Goal: Task Accomplishment & Management: Complete application form

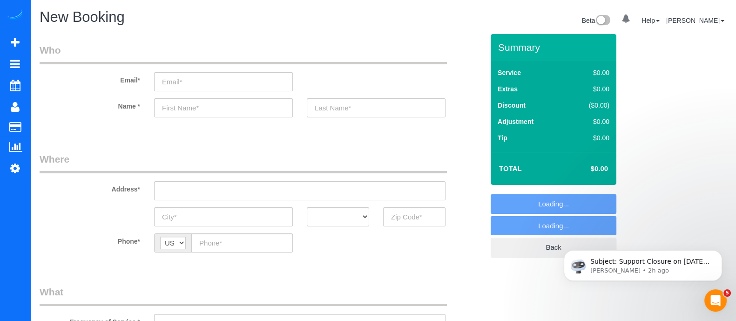
select select "object:4035"
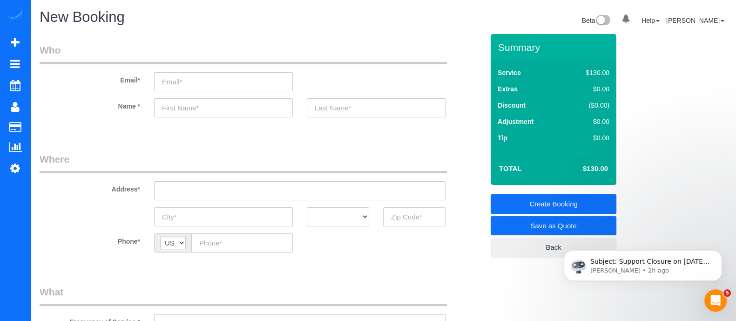
scroll to position [106, 0]
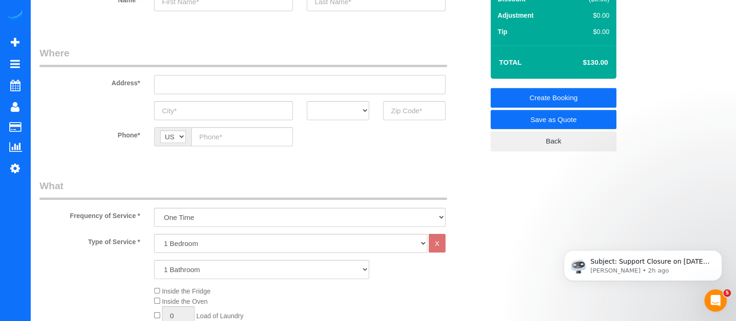
click at [258, 77] on input "text" at bounding box center [299, 84] width 291 height 19
drag, startPoint x: 240, startPoint y: 87, endPoint x: 144, endPoint y: 83, distance: 95.4
click at [144, 83] on div "Address* 540 [PERSON_NAME] [PERSON_NAME]" at bounding box center [262, 70] width 458 height 48
type input "540 [PERSON_NAME] [PERSON_NAME]"
click at [144, 83] on label "Address*" at bounding box center [90, 81] width 114 height 13
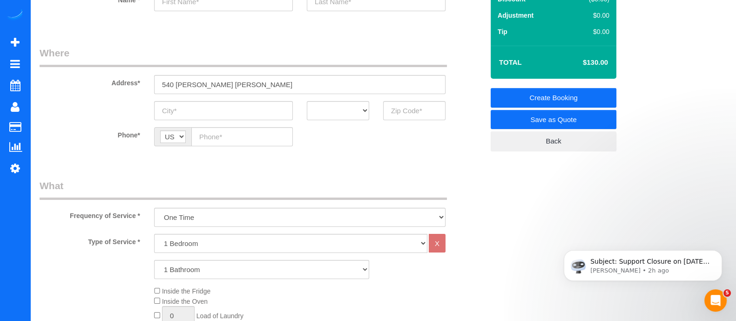
scroll to position [105, 0]
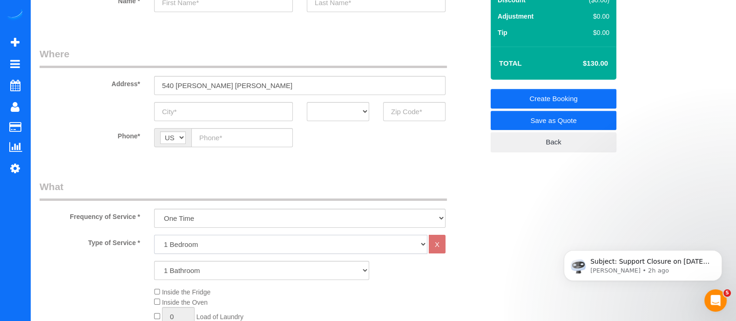
click at [188, 241] on select "1 Bedroom 2 Bedrooms 3 Bedrooms 4 Bedrooms 5 Bedrooms 6 Bedrooms" at bounding box center [290, 243] width 273 height 19
select select "3"
click at [154, 234] on select "1 Bedroom 2 Bedrooms 3 Bedrooms 4 Bedrooms 5 Bedrooms 6 Bedrooms" at bounding box center [290, 243] width 273 height 19
click at [195, 273] on select "1 Bathroom 2 Bathrooms 3 Bathrooms 4 Bathrooms 5 Bathrooms 6 Bathrooms" at bounding box center [261, 270] width 215 height 19
select select "2"
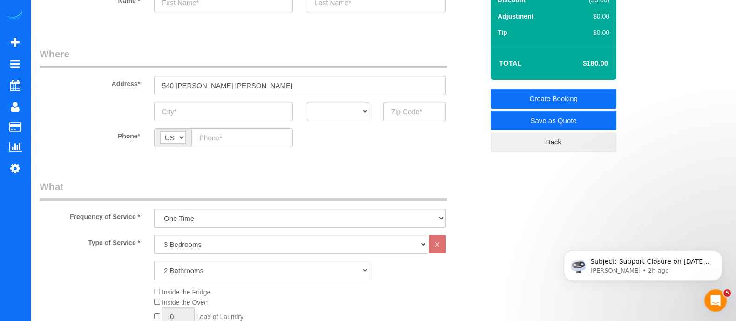
click at [154, 261] on select "1 Bathroom 2 Bathrooms 3 Bathrooms 4 Bathrooms 5 Bathrooms 6 Bathrooms" at bounding box center [261, 270] width 215 height 19
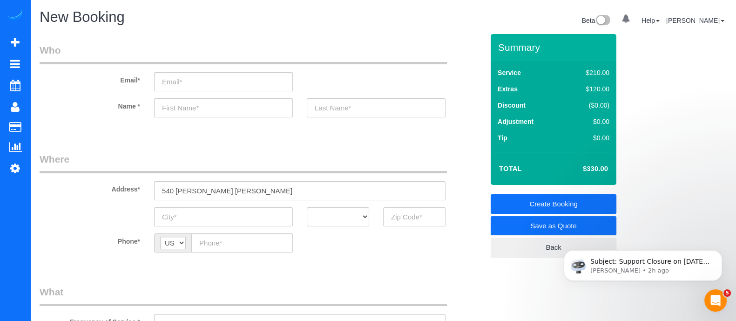
scroll to position [80, 0]
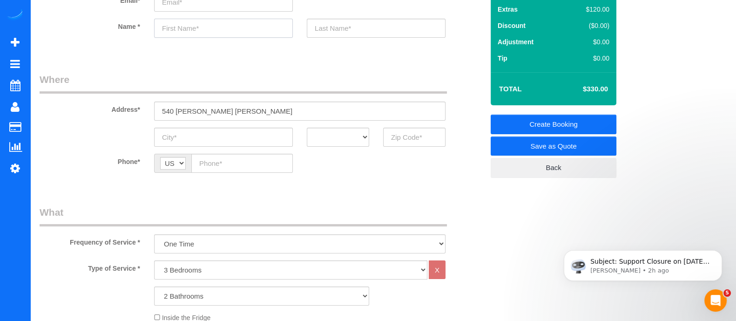
click at [191, 28] on input "text" at bounding box center [223, 28] width 139 height 19
type input "[PERSON_NAME]"
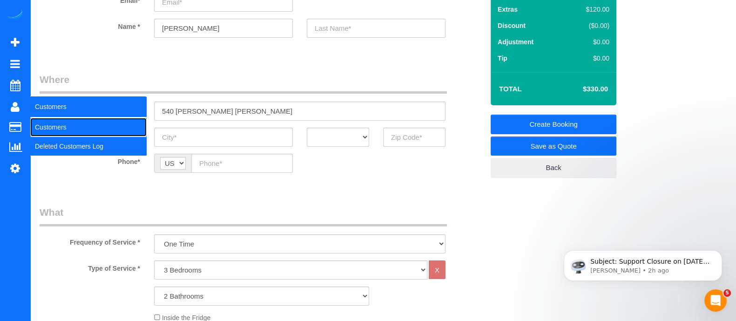
click at [56, 121] on link "Customers" at bounding box center [88, 127] width 116 height 19
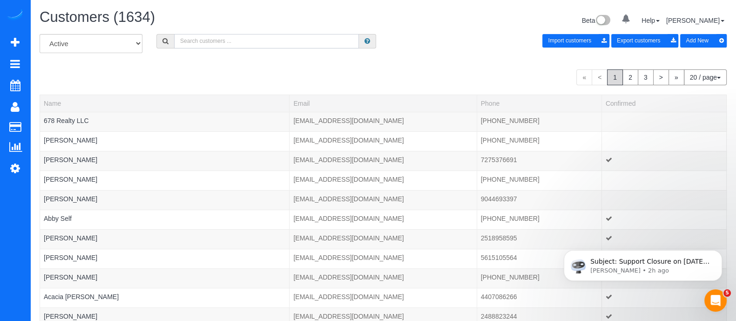
paste input "[PERSON_NAME]"
click at [245, 39] on input "[PERSON_NAME]" at bounding box center [266, 41] width 185 height 14
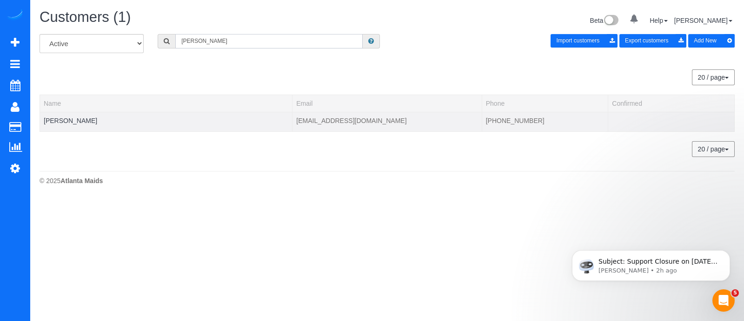
type input "[PERSON_NAME]"
click at [72, 115] on td "[PERSON_NAME]" at bounding box center [166, 122] width 253 height 20
click at [72, 117] on link "[PERSON_NAME]" at bounding box center [71, 120] width 54 height 7
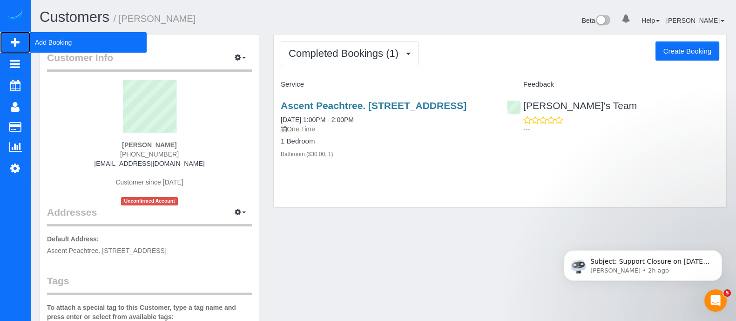
click at [61, 44] on span "Add Booking" at bounding box center [88, 42] width 116 height 21
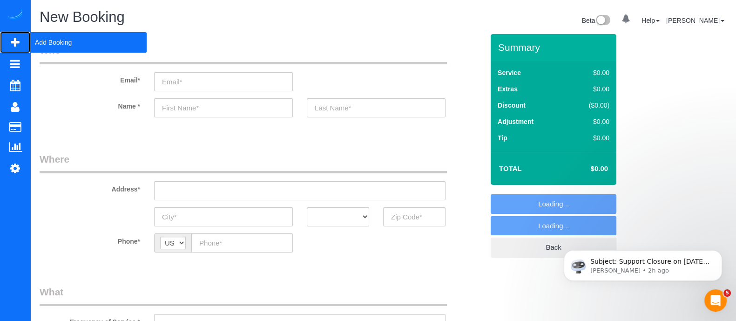
select select "object:4871"
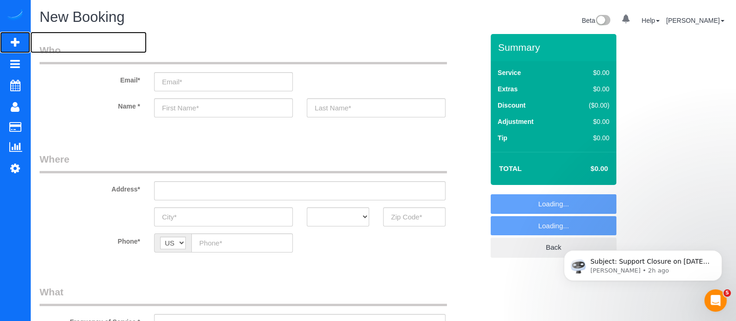
scroll to position [259, 0]
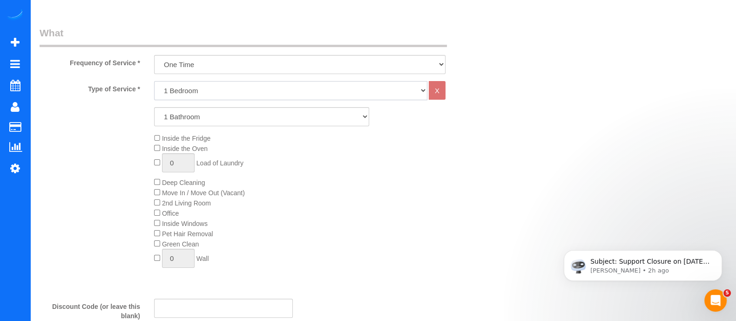
click at [284, 95] on select "1 Bedroom 2 Bedrooms 3 Bedrooms 4 Bedrooms 5 Bedrooms 6 Bedrooms" at bounding box center [290, 90] width 273 height 19
select select "2"
click at [154, 81] on select "1 Bedroom 2 Bedrooms 3 Bedrooms 4 Bedrooms 5 Bedrooms 6 Bedrooms" at bounding box center [290, 90] width 273 height 19
click at [193, 161] on div "Type of Service * 1 Bedroom 2 Bedrooms 3 Bedrooms 4 Bedrooms 5 Bedrooms 6 Bedro…" at bounding box center [262, 186] width 444 height 210
select select "3"
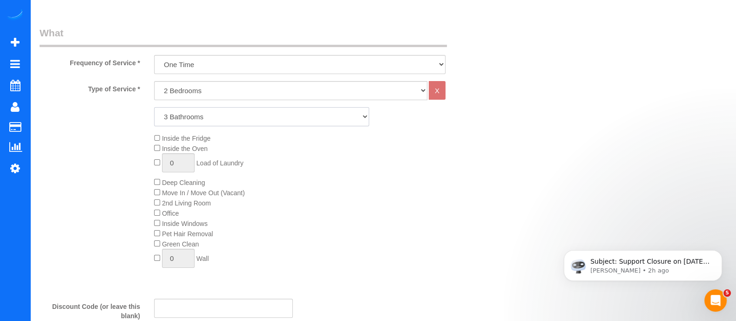
drag, startPoint x: 229, startPoint y: 118, endPoint x: 193, endPoint y: 161, distance: 56.8
click at [154, 107] on select "1 Bathroom 2 Bathrooms 3 Bathrooms 4 Bathrooms 5 Bathrooms 6 Bathrooms" at bounding box center [261, 116] width 215 height 19
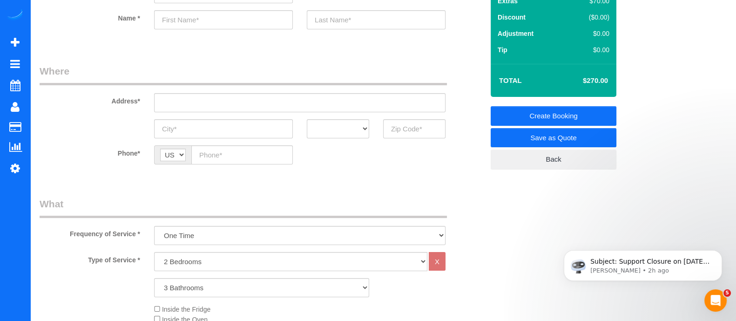
scroll to position [93, 0]
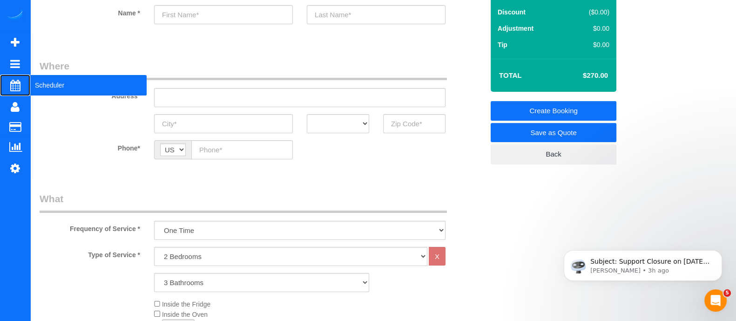
click at [58, 80] on span "Scheduler" at bounding box center [88, 84] width 116 height 21
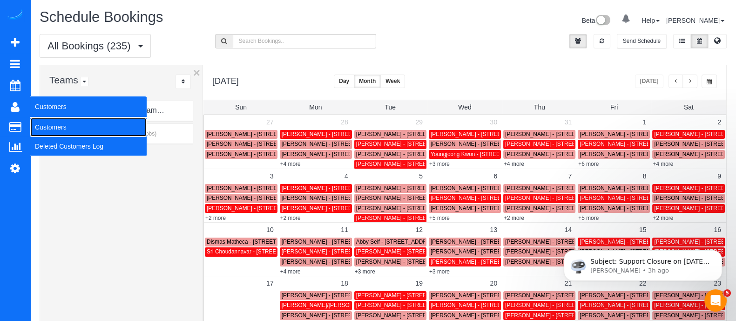
click at [58, 121] on link "Customers" at bounding box center [88, 127] width 116 height 19
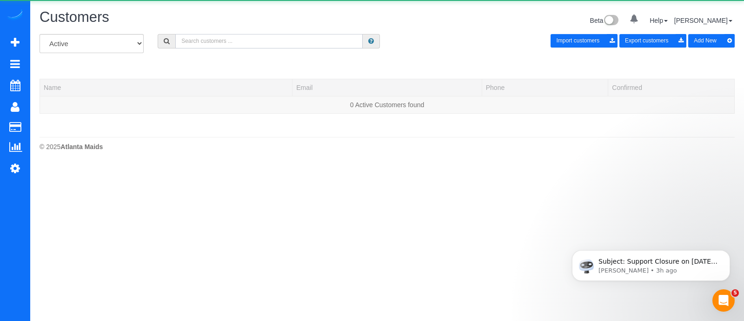
click at [269, 45] on input "text" at bounding box center [268, 41] width 187 height 14
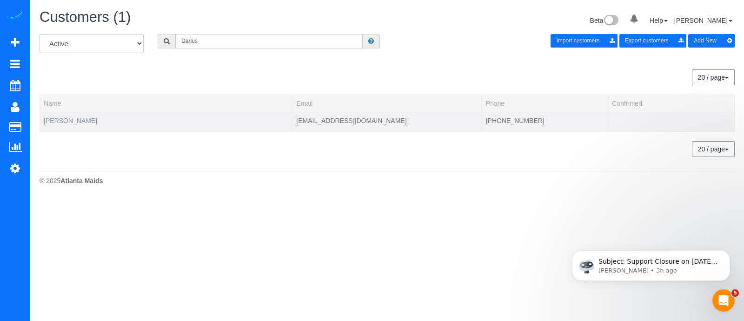
type input "Darlus"
click at [74, 117] on link "[PERSON_NAME]" at bounding box center [71, 120] width 54 height 7
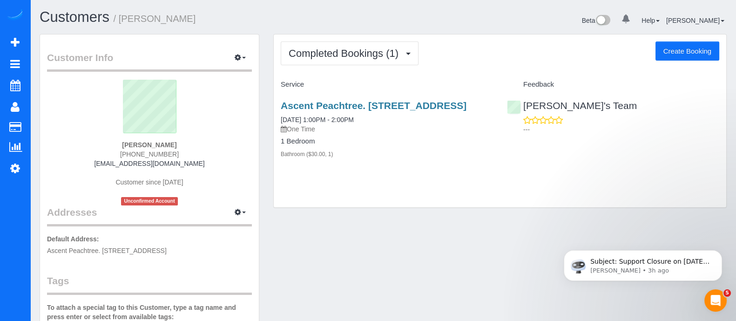
click at [683, 42] on button "Create Booking" at bounding box center [687, 51] width 64 height 20
select select "GA"
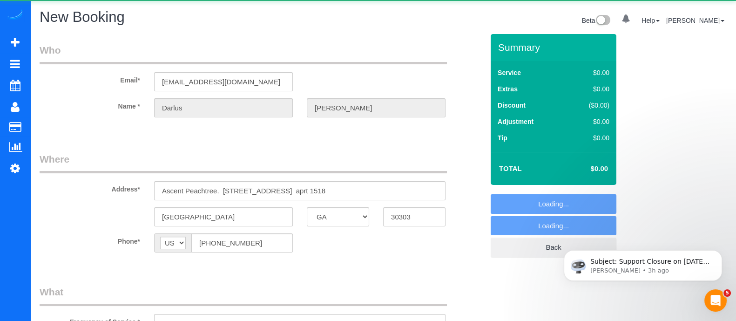
select select "string:fspay-b1405867-454d-4d3b-ac55-0c0cf040dfb8"
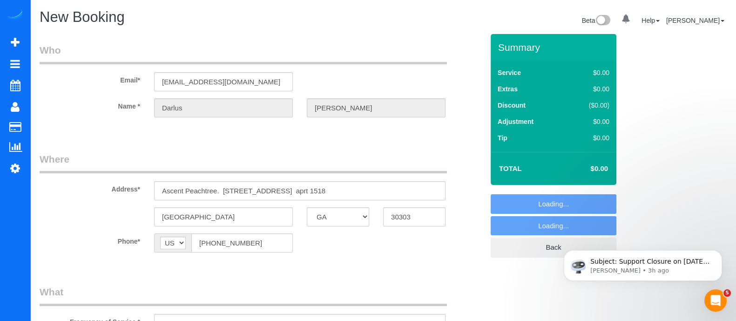
select select "object:5912"
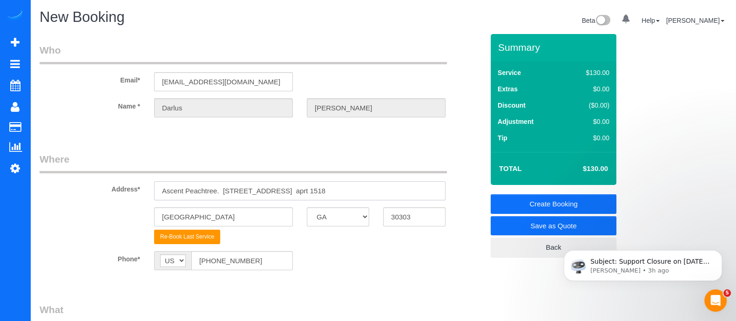
drag, startPoint x: 407, startPoint y: 188, endPoint x: 121, endPoint y: 194, distance: 285.2
click at [121, 194] on div "Address* Ascent Peachtree. [STREET_ADDRESS]" at bounding box center [262, 176] width 458 height 48
paste input "[STREET_ADDRESS]"
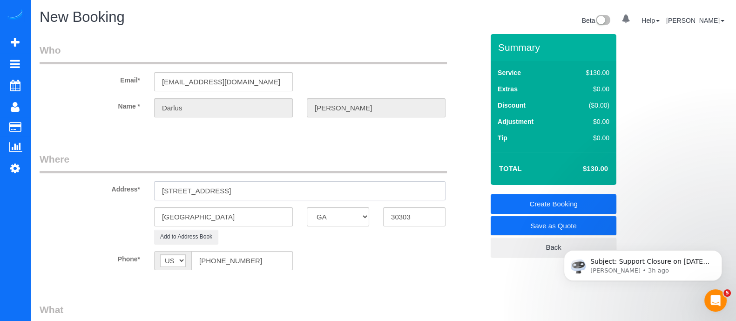
type input "[STREET_ADDRESS]"
click at [413, 217] on input "30303" at bounding box center [414, 216] width 62 height 19
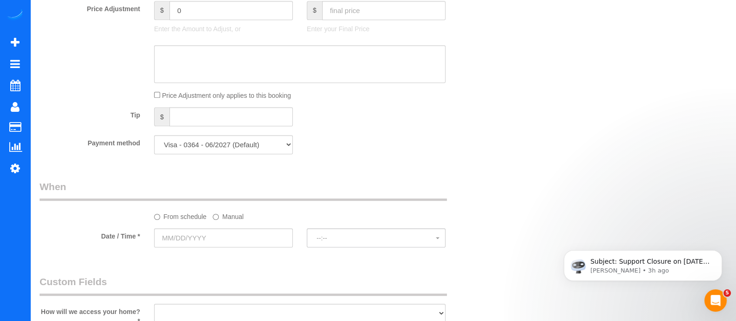
scroll to position [600, 0]
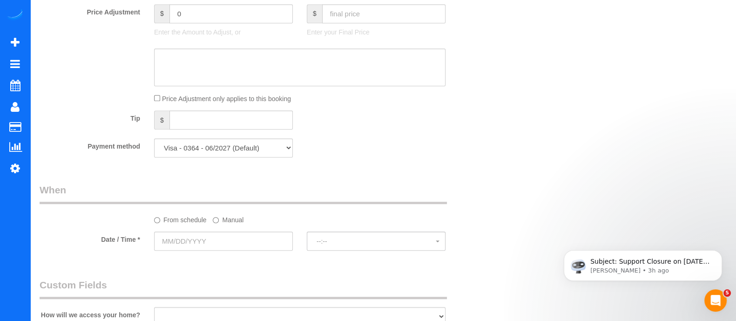
type input "303274"
click at [271, 149] on select "Visa - 0364 - 06/2027 (Default) Add Credit Card ─────────────── Cash Check Payp…" at bounding box center [223, 147] width 139 height 19
select select "string:fspay"
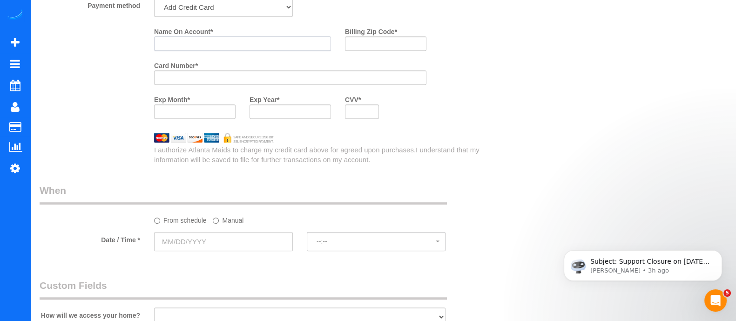
click at [190, 50] on input "Name On Account *" at bounding box center [242, 43] width 177 height 14
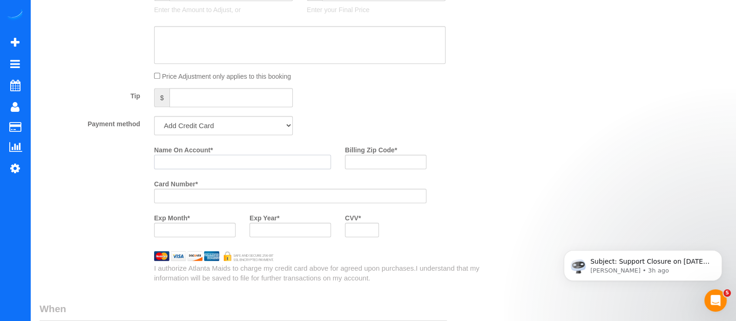
scroll to position [630, 0]
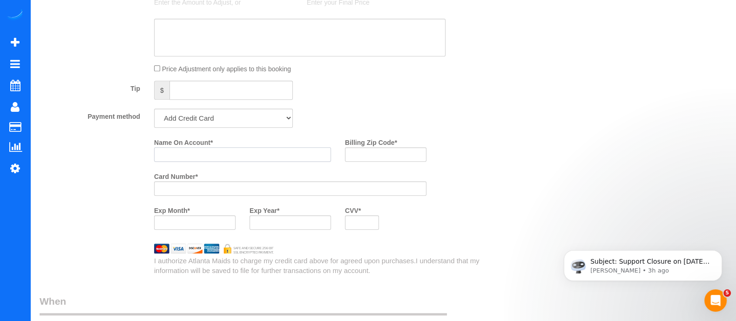
click at [258, 155] on input "Name On Account *" at bounding box center [242, 154] width 177 height 14
type input "[PERSON_NAME]"
click at [392, 157] on input "Billing Zip Code *" at bounding box center [385, 154] width 81 height 14
type input "3"
type input "30324"
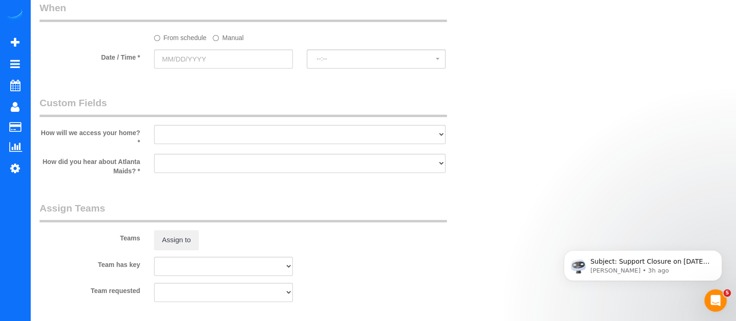
scroll to position [893, 0]
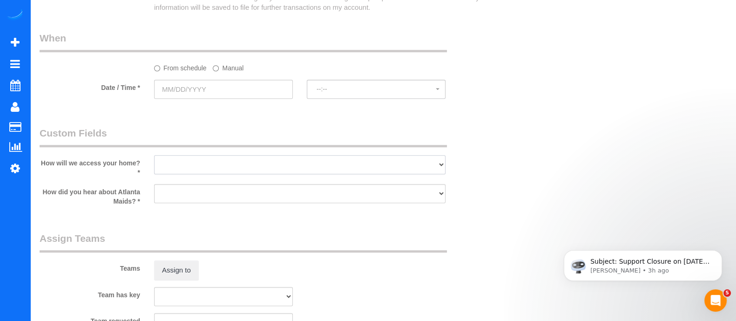
click at [385, 174] on select "I will leave a key I will provide an access code Someone will be home Go to apa…" at bounding box center [299, 164] width 291 height 19
select select "number:3"
click at [154, 157] on select "I will leave a key I will provide an access code Someone will be home Go to apa…" at bounding box center [299, 164] width 291 height 19
drag, startPoint x: 295, startPoint y: 196, endPoint x: 267, endPoint y: 227, distance: 41.2
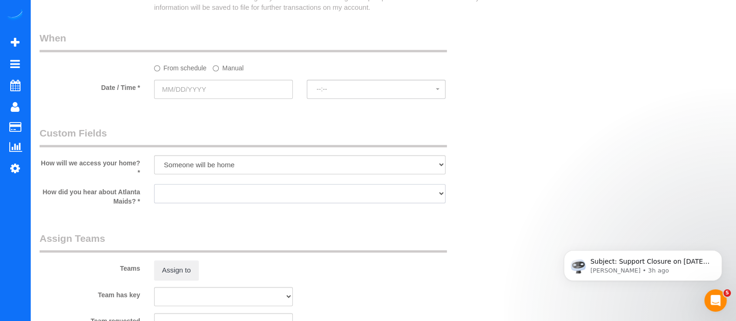
select select "number:6"
click at [154, 186] on select "Google Yelp From a friend Social media Other" at bounding box center [299, 193] width 291 height 19
click at [200, 98] on input "text" at bounding box center [223, 89] width 139 height 19
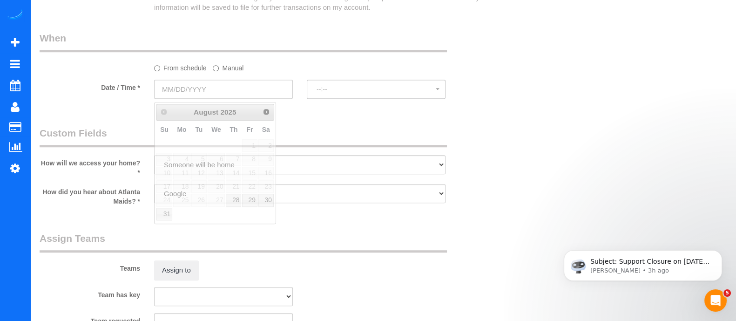
click at [228, 66] on label "Manual" at bounding box center [228, 66] width 31 height 13
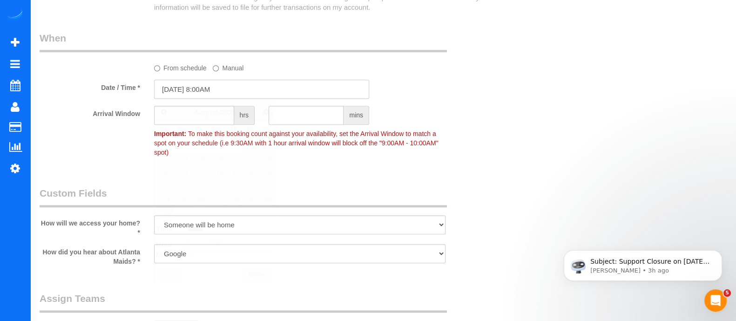
click at [212, 92] on input "[DATE] 8:00AM" at bounding box center [261, 89] width 215 height 19
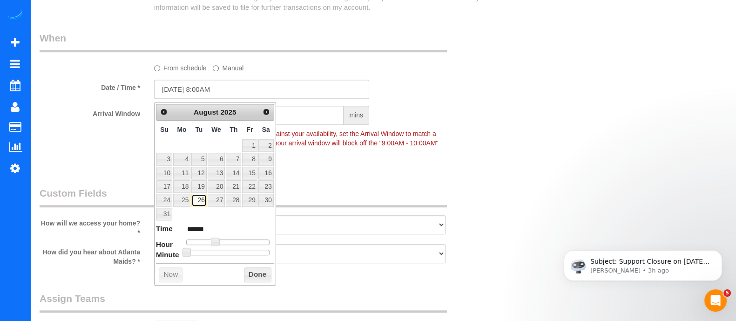
click at [202, 197] on link "26" at bounding box center [198, 200] width 15 height 13
type input "[DATE] 9:00AM"
type input "******"
type input "[DATE] 10:00AM"
type input "*******"
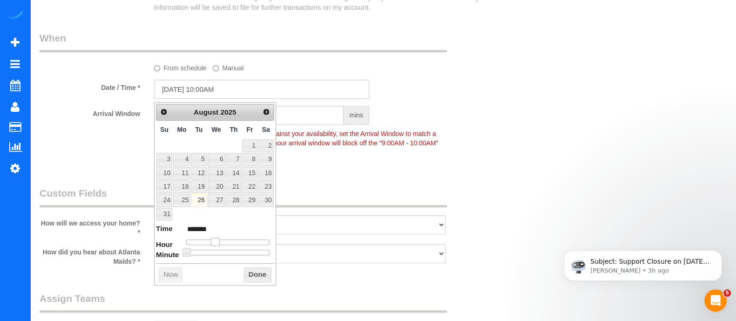
type input "[DATE] 11:00AM"
type input "*******"
type input "[DATE] 12:00PM"
type input "*******"
type input "[DATE] 1:00PM"
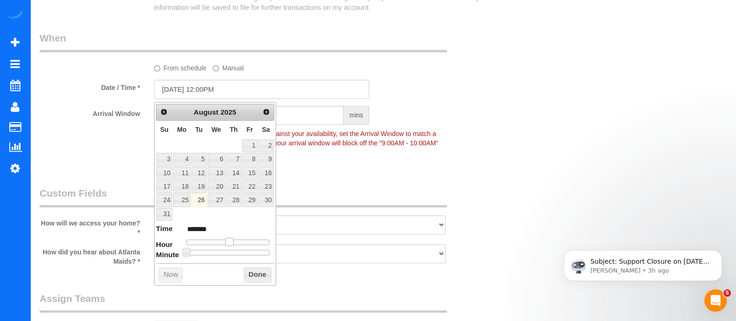
type input "******"
type input "[DATE] 2:00PM"
type input "******"
type input "[DATE] 3:00PM"
type input "******"
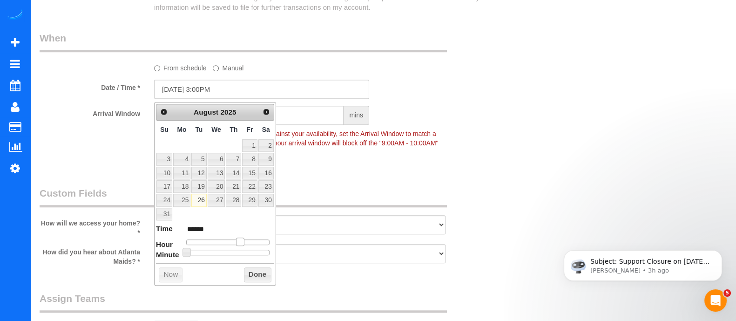
type input "[DATE] 4:00PM"
type input "******"
drag, startPoint x: 218, startPoint y: 240, endPoint x: 247, endPoint y: 241, distance: 29.3
click at [247, 241] on span at bounding box center [244, 241] width 8 height 8
click at [253, 275] on button "Done" at bounding box center [257, 274] width 27 height 15
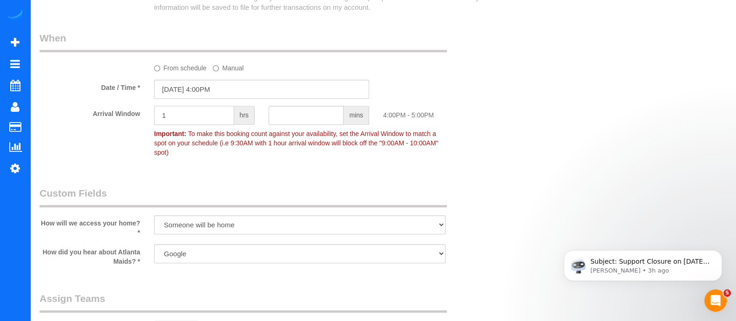
click at [186, 121] on input "1" at bounding box center [194, 115] width 80 height 19
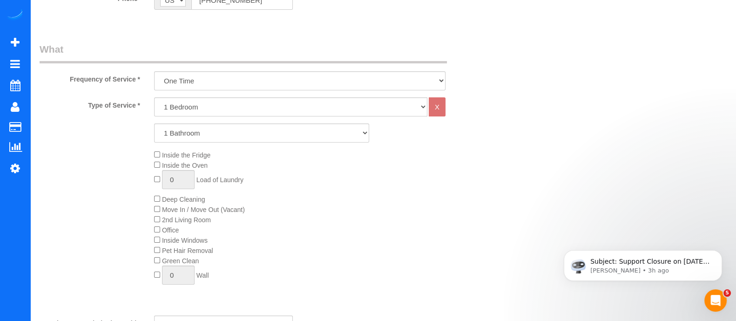
scroll to position [247, 0]
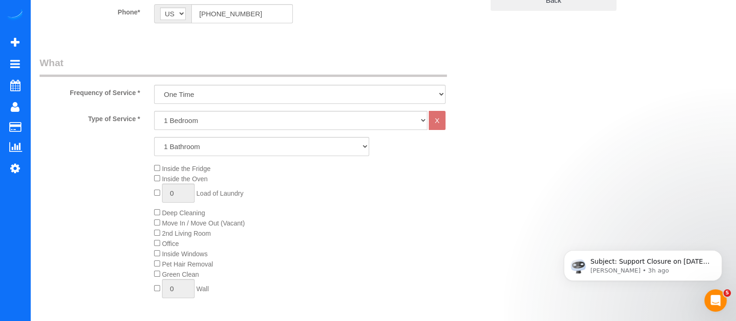
type input "1"
click at [230, 126] on select "1 Bedroom 2 Bedrooms 3 Bedrooms 4 Bedrooms 5 Bedrooms 6 Bedrooms" at bounding box center [290, 120] width 273 height 19
select select "2"
click at [154, 111] on select "1 Bedroom 2 Bedrooms 3 Bedrooms 4 Bedrooms 5 Bedrooms 6 Bedrooms" at bounding box center [290, 120] width 273 height 19
click at [192, 186] on div "Type of Service * 1 Bedroom 2 Bedrooms 3 Bedrooms 4 Bedrooms 5 Bedrooms 6 Bedro…" at bounding box center [262, 216] width 444 height 210
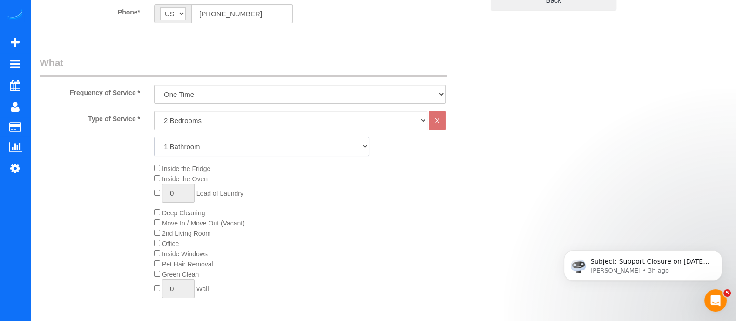
select select "3"
drag, startPoint x: 230, startPoint y: 126, endPoint x: 192, endPoint y: 186, distance: 71.1
click at [154, 137] on select "1 Bathroom 2 Bathrooms 3 Bathrooms 4 Bathrooms 5 Bathrooms 6 Bathrooms" at bounding box center [261, 146] width 215 height 19
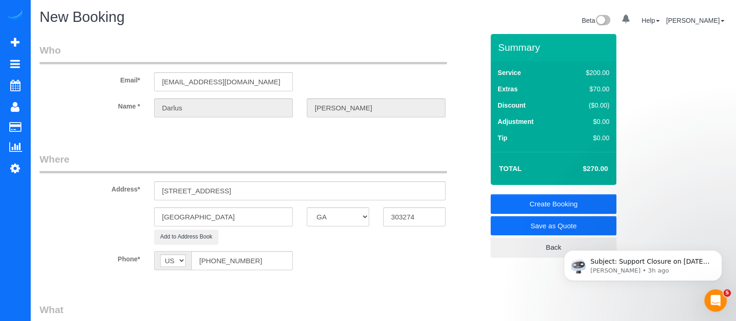
click at [574, 200] on link "Create Booking" at bounding box center [553, 204] width 126 height 20
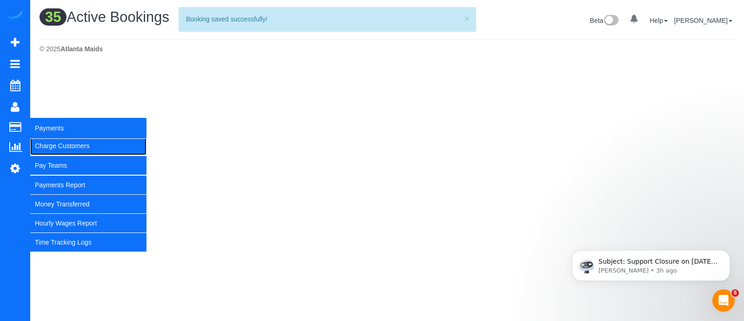
click at [50, 143] on link "Charge Customers" at bounding box center [88, 145] width 116 height 19
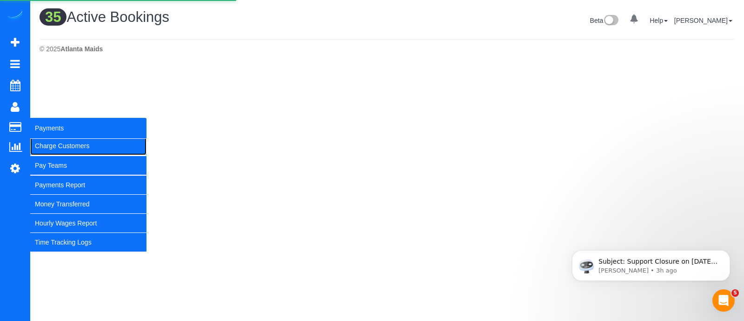
select select
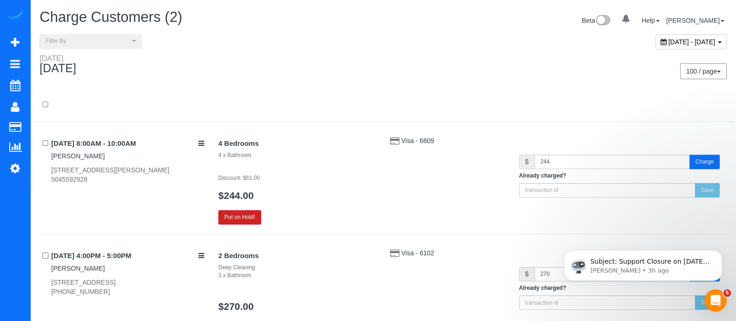
scroll to position [95, 0]
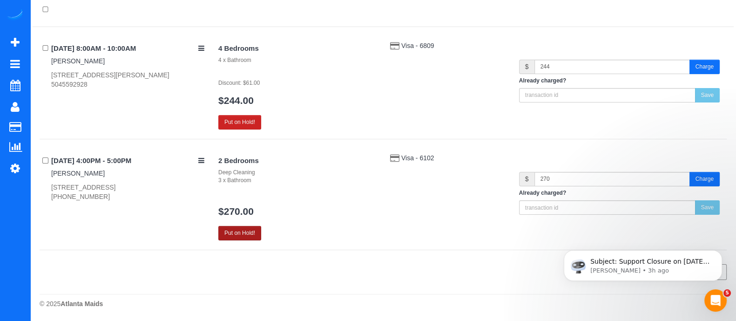
click at [236, 236] on button "Put on Hold!" at bounding box center [239, 233] width 43 height 14
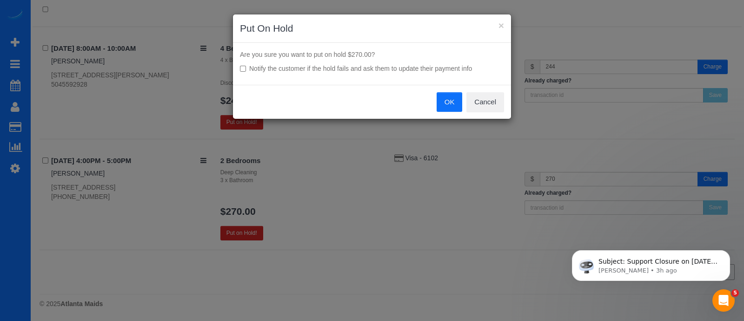
click at [448, 98] on button "OK" at bounding box center [450, 102] width 26 height 20
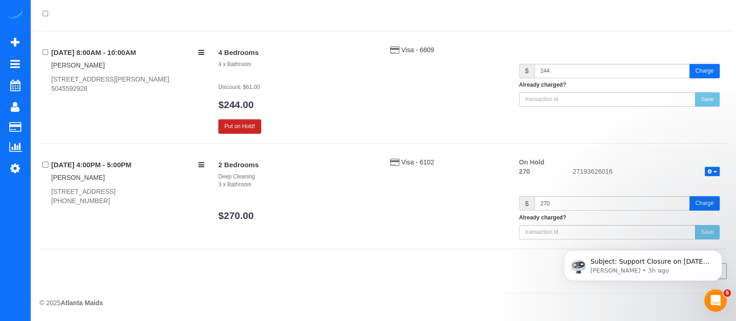
scroll to position [89, 0]
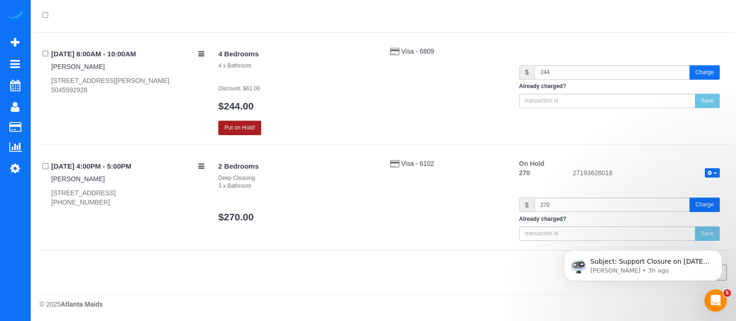
click at [242, 133] on button "Put on Hold!" at bounding box center [239, 127] width 43 height 14
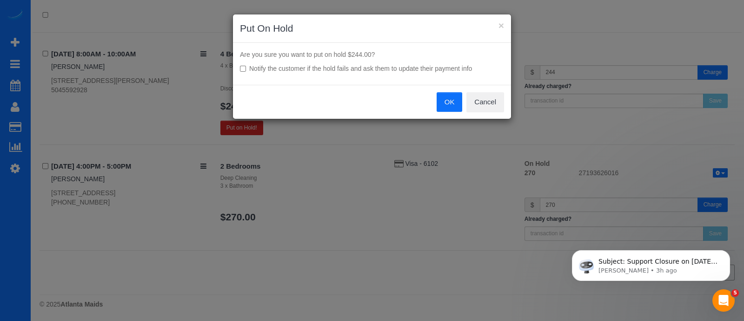
click at [448, 108] on button "OK" at bounding box center [450, 102] width 26 height 20
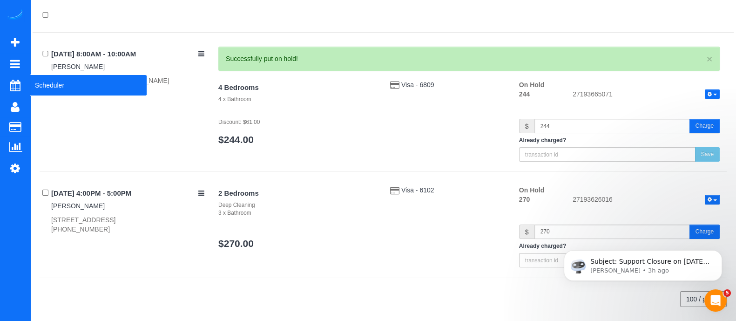
scroll to position [83, 0]
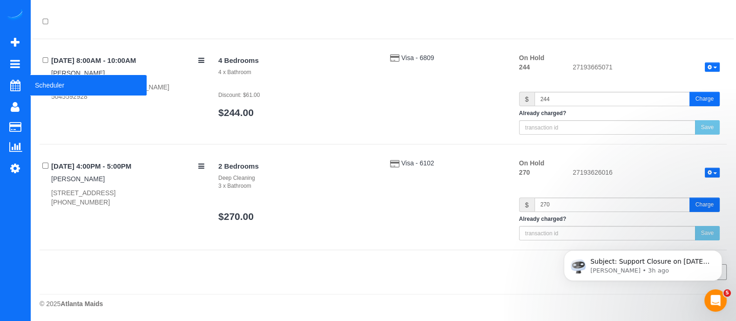
click at [58, 95] on div "0 Beta Your Notifications You have 0 alerts Add Booking Bookings Active Booking…" at bounding box center [368, 119] width 736 height 404
click at [59, 89] on span "Scheduler" at bounding box center [88, 84] width 116 height 21
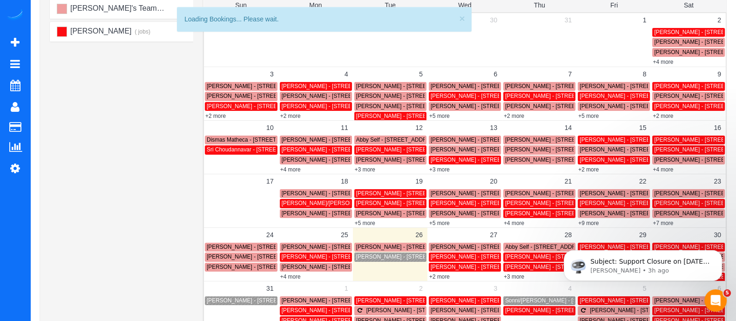
scroll to position [191, 0]
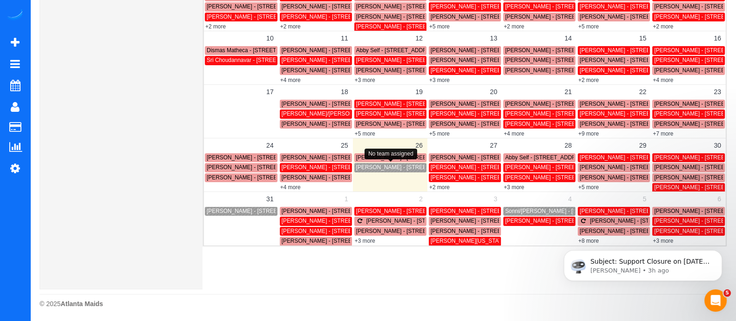
click at [406, 168] on span "[PERSON_NAME] - [STREET_ADDRESS]" at bounding box center [408, 167] width 105 height 7
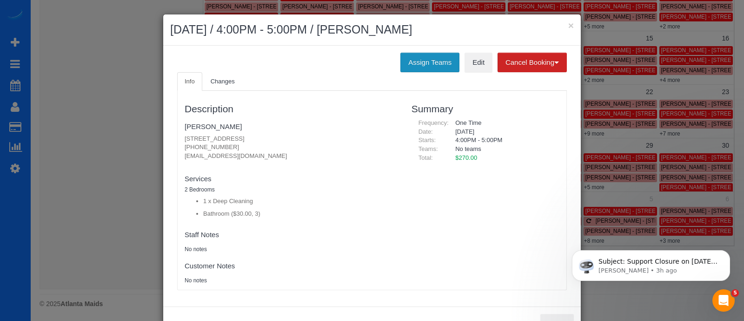
click at [431, 69] on button "Assign Teams" at bounding box center [430, 63] width 59 height 20
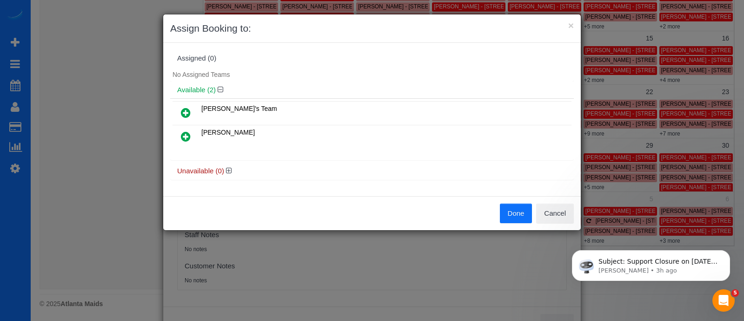
click at [186, 113] on icon at bounding box center [186, 112] width 10 height 11
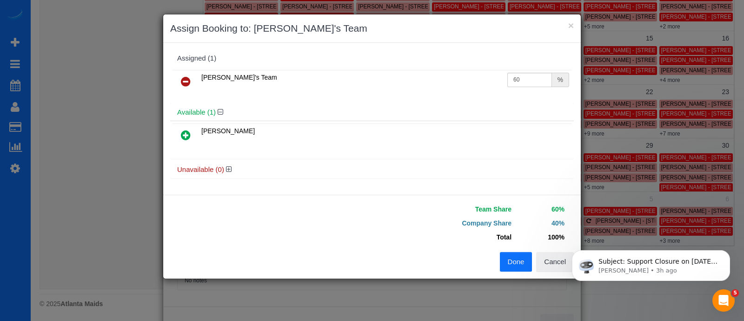
click at [517, 252] on button "Done" at bounding box center [516, 262] width 33 height 20
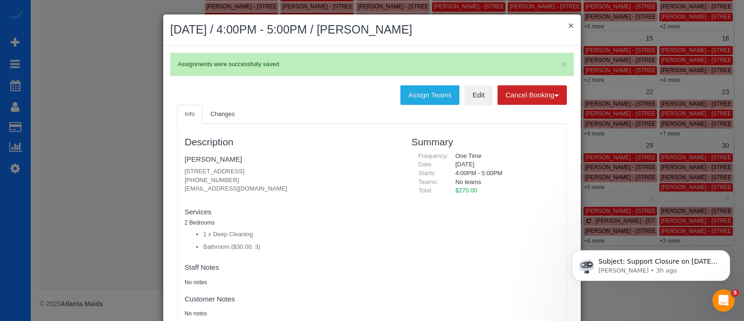
click at [569, 25] on button "×" at bounding box center [571, 25] width 6 height 10
